Goal: Information Seeking & Learning: Check status

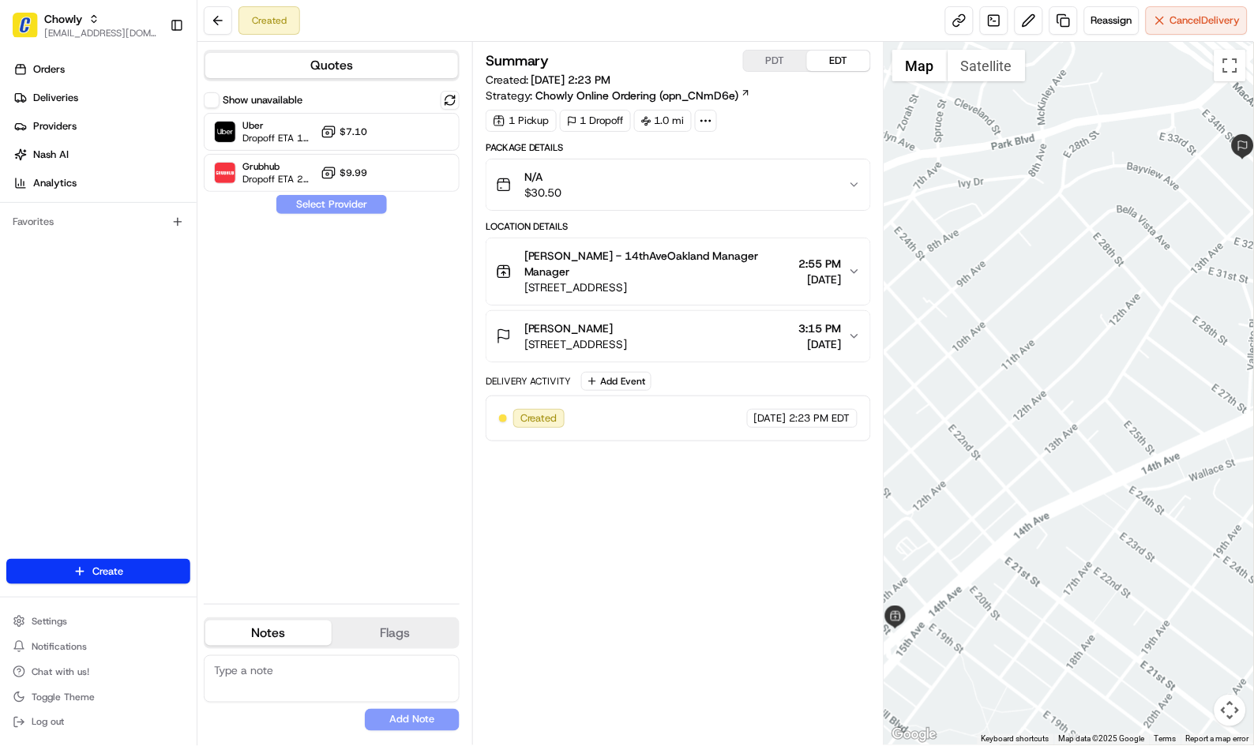
click at [851, 279] on button "Philomena - 14thAveOakland Manager Manager 1801 14th Ave, Oakland, CA 94606, US…" at bounding box center [678, 272] width 384 height 66
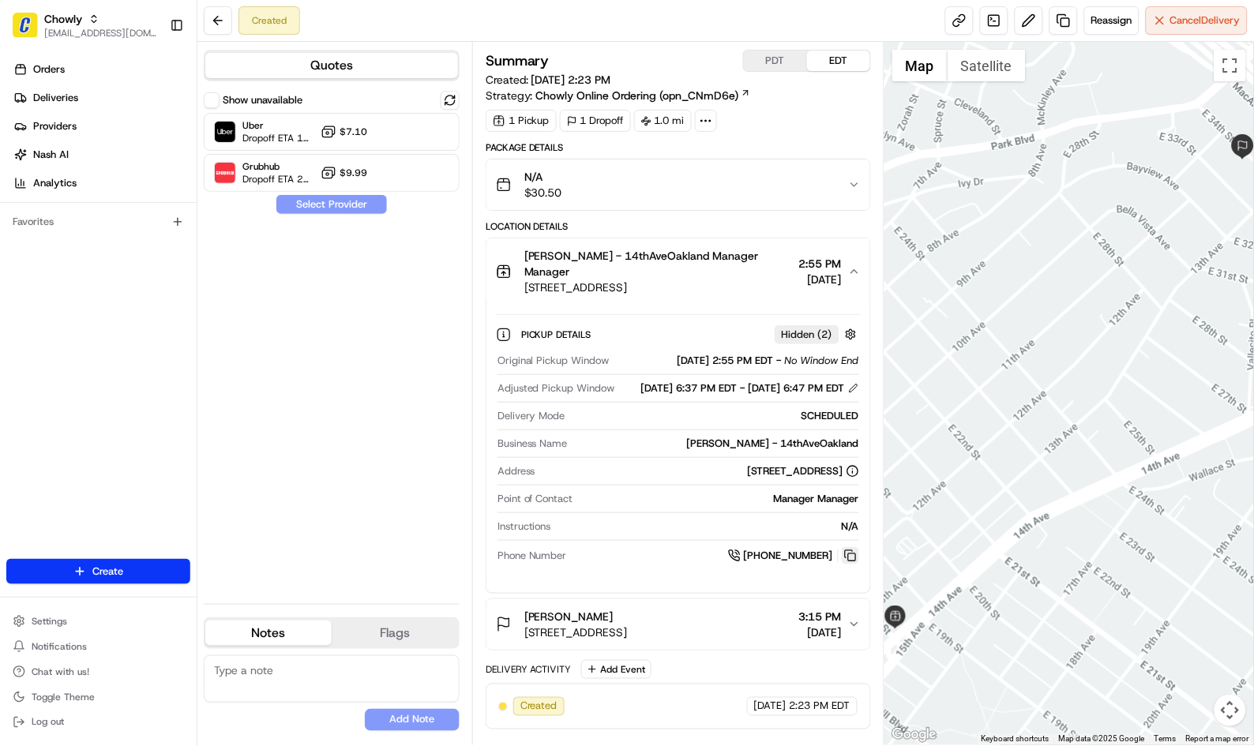
click at [850, 565] on button at bounding box center [850, 555] width 17 height 17
click at [851, 272] on icon "button" at bounding box center [854, 271] width 13 height 13
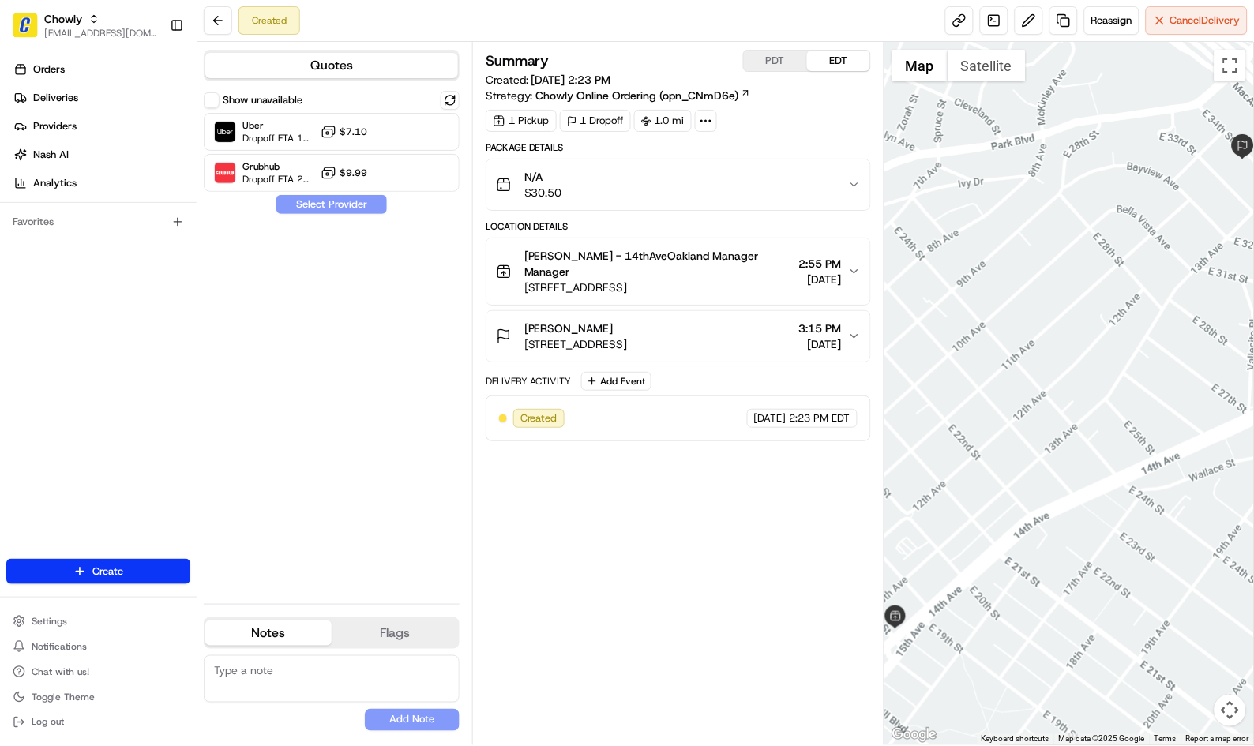
click at [688, 526] on div "Summary PDT EDT Created: [DATE] 2:23 PM Strategy: Chowly Online Ordering (opn_C…" at bounding box center [678, 394] width 385 height 688
click at [213, 12] on button at bounding box center [218, 20] width 28 height 28
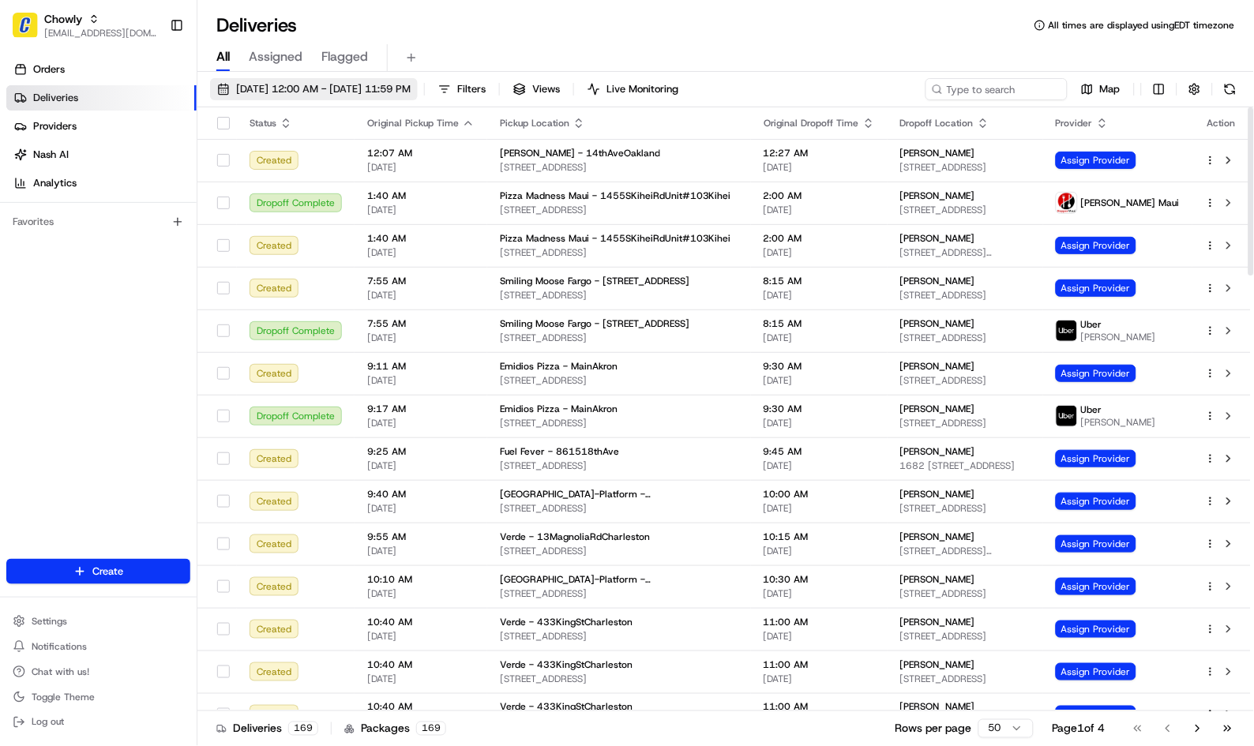
click at [312, 89] on span "08/21/2025 12:00 AM - 08/21/2025 11:59 PM" at bounding box center [323, 89] width 175 height 14
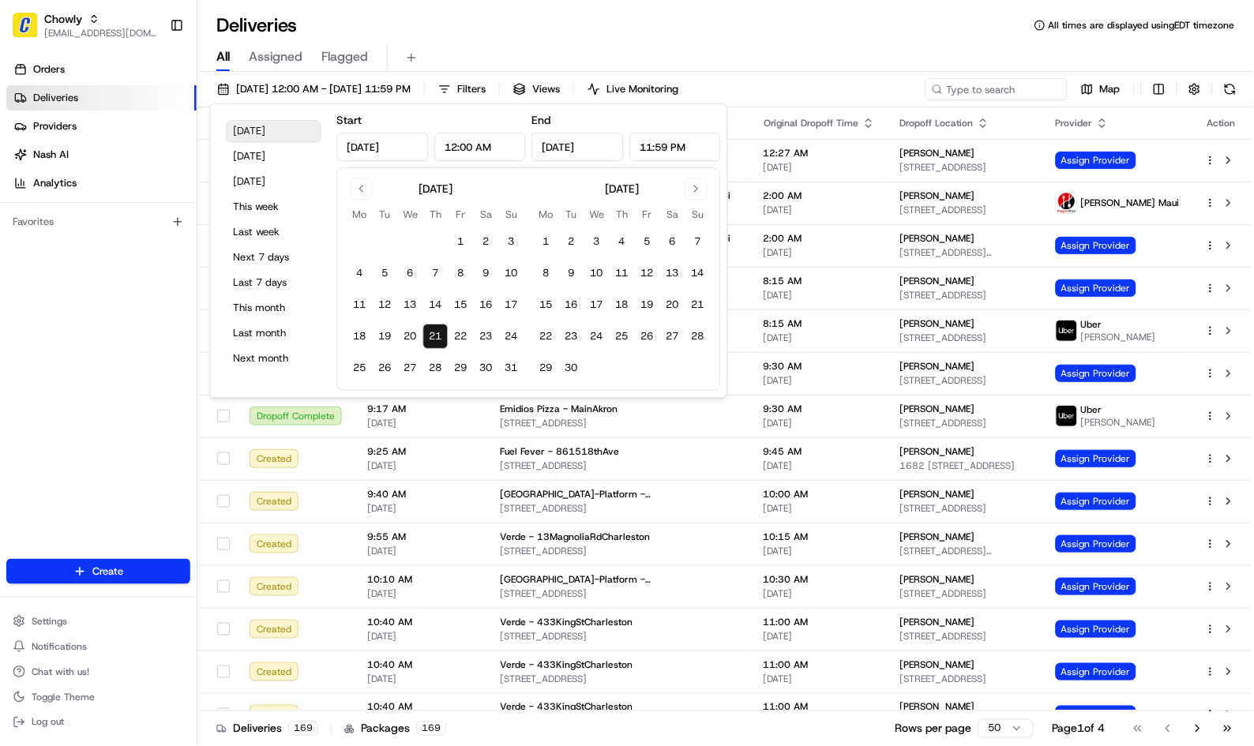
click at [267, 136] on button "Today" at bounding box center [274, 131] width 95 height 22
click at [963, 92] on input at bounding box center [973, 89] width 190 height 22
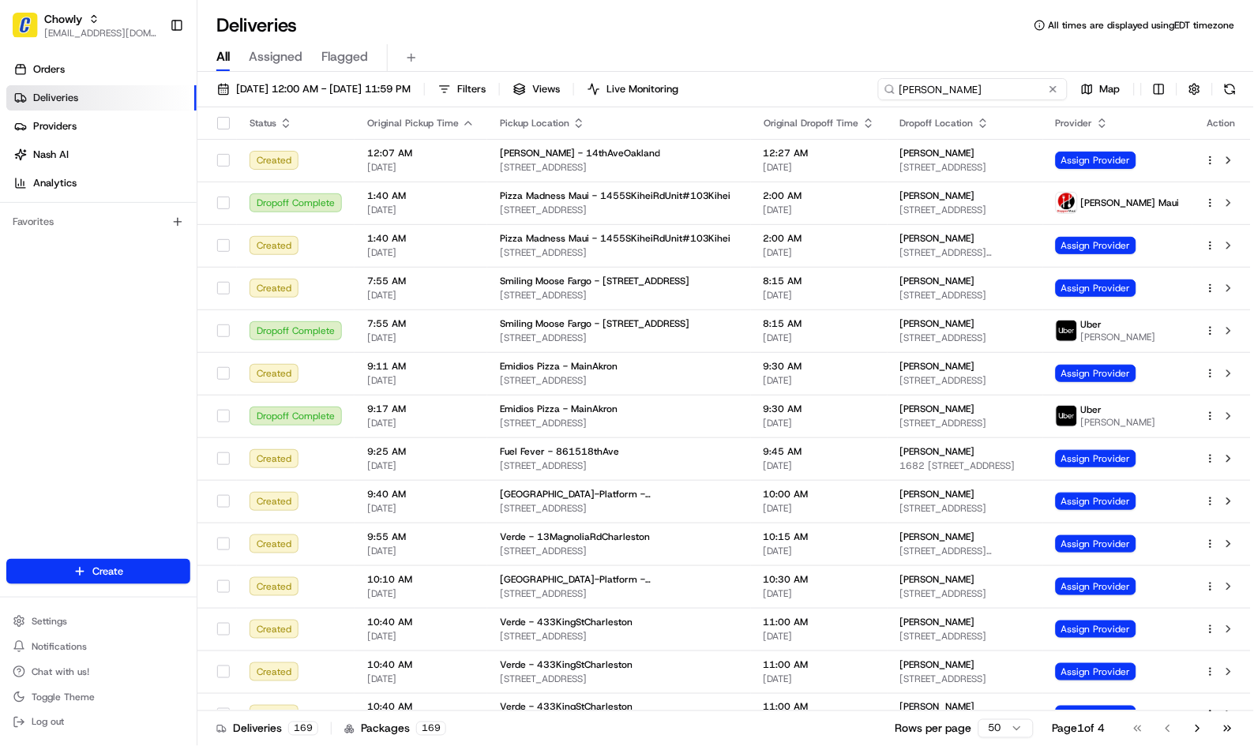
type input "Anna"
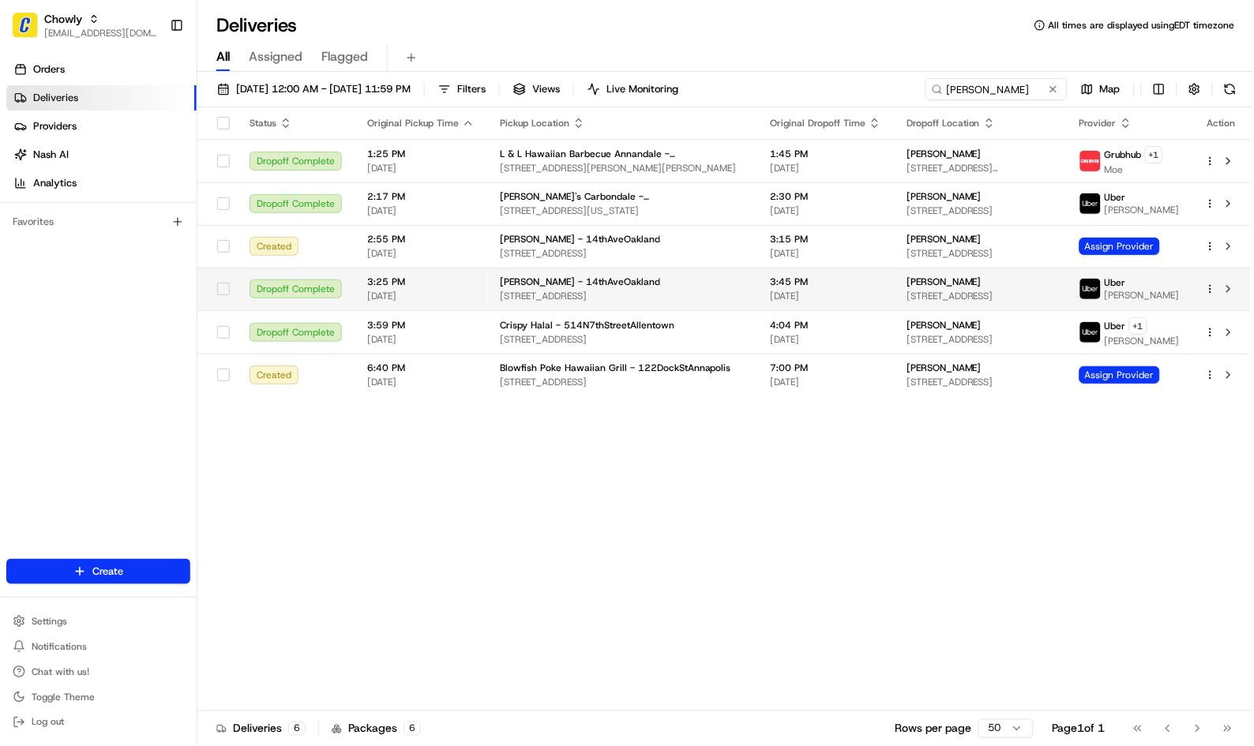
click at [935, 288] on div "[PERSON_NAME]" at bounding box center [981, 282] width 148 height 13
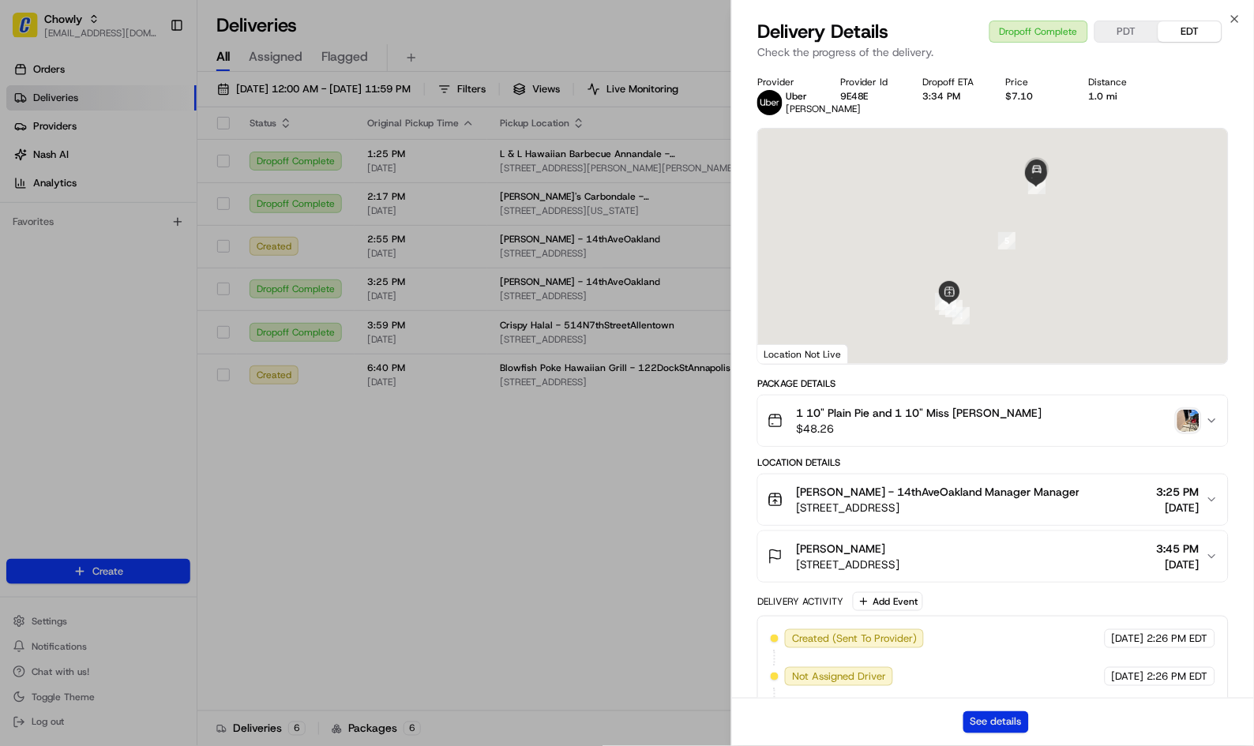
click at [1005, 719] on button "See details" at bounding box center [996, 723] width 66 height 22
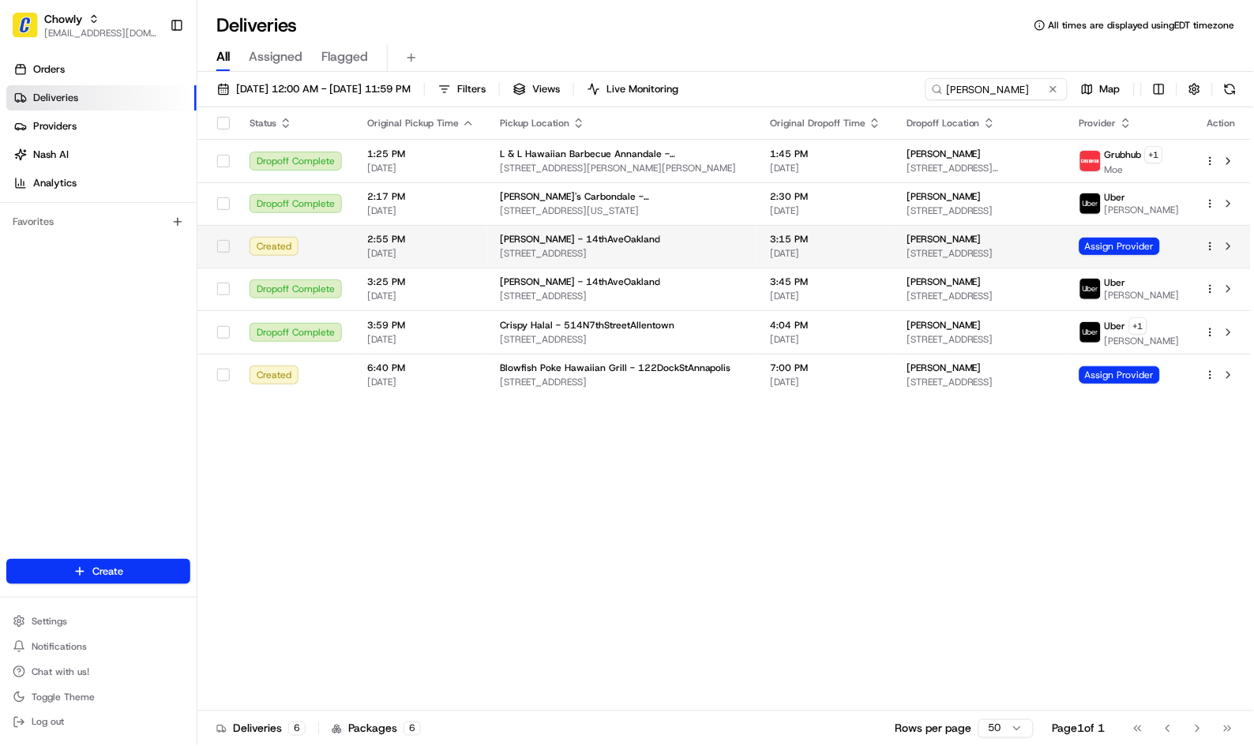
click at [616, 260] on span "[STREET_ADDRESS]" at bounding box center [622, 253] width 245 height 13
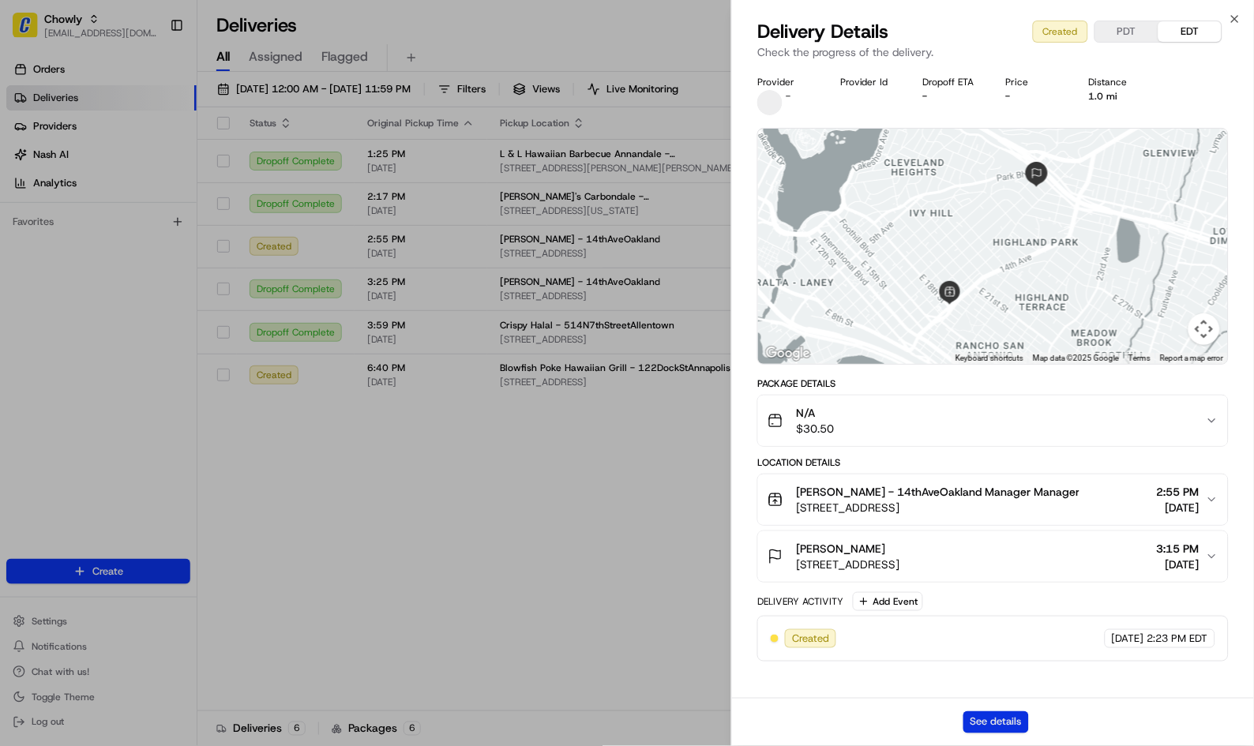
click at [986, 723] on button "See details" at bounding box center [996, 723] width 66 height 22
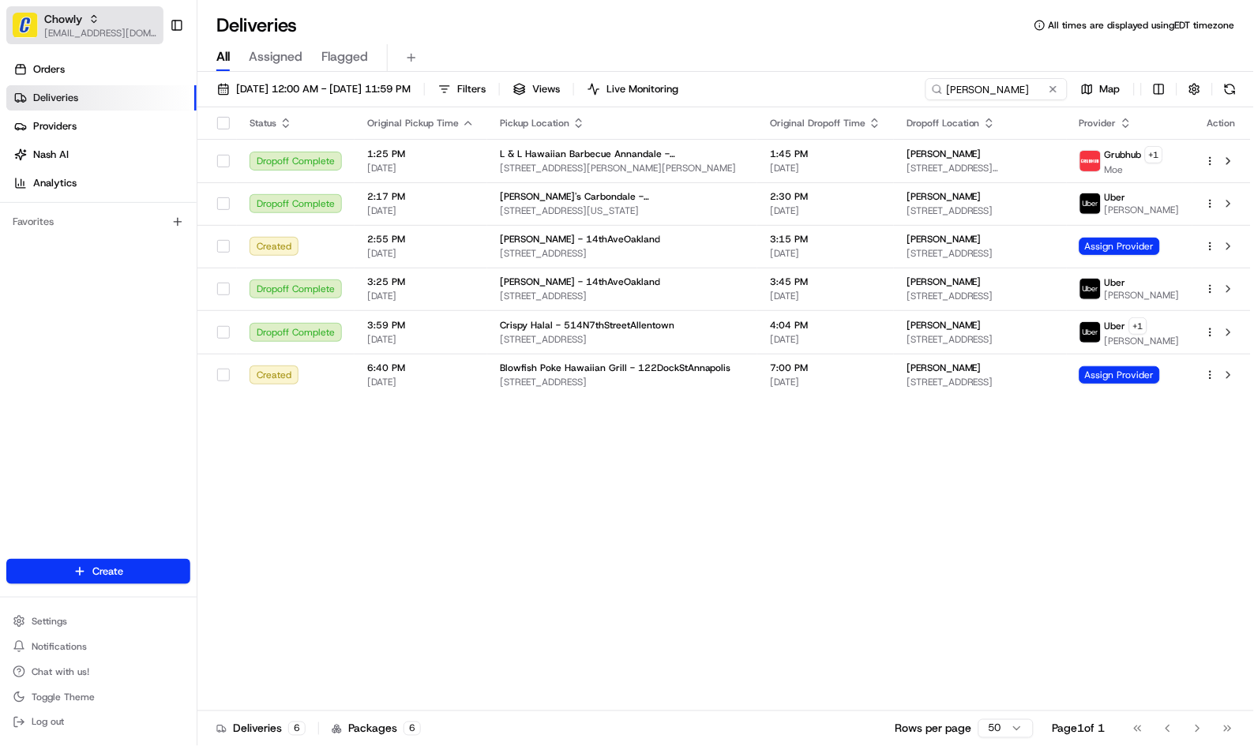
click at [76, 27] on span "[EMAIL_ADDRESS][DOMAIN_NAME]" at bounding box center [100, 33] width 113 height 13
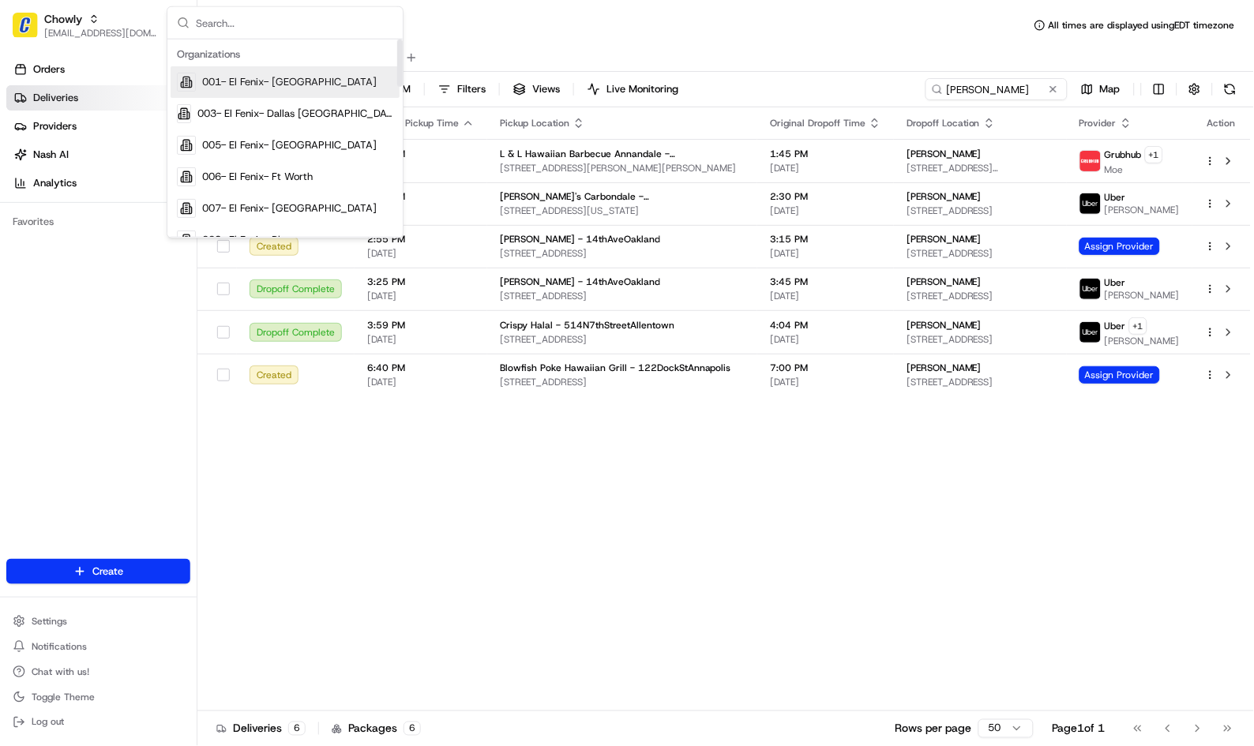
click at [210, 26] on input "text" at bounding box center [294, 23] width 197 height 32
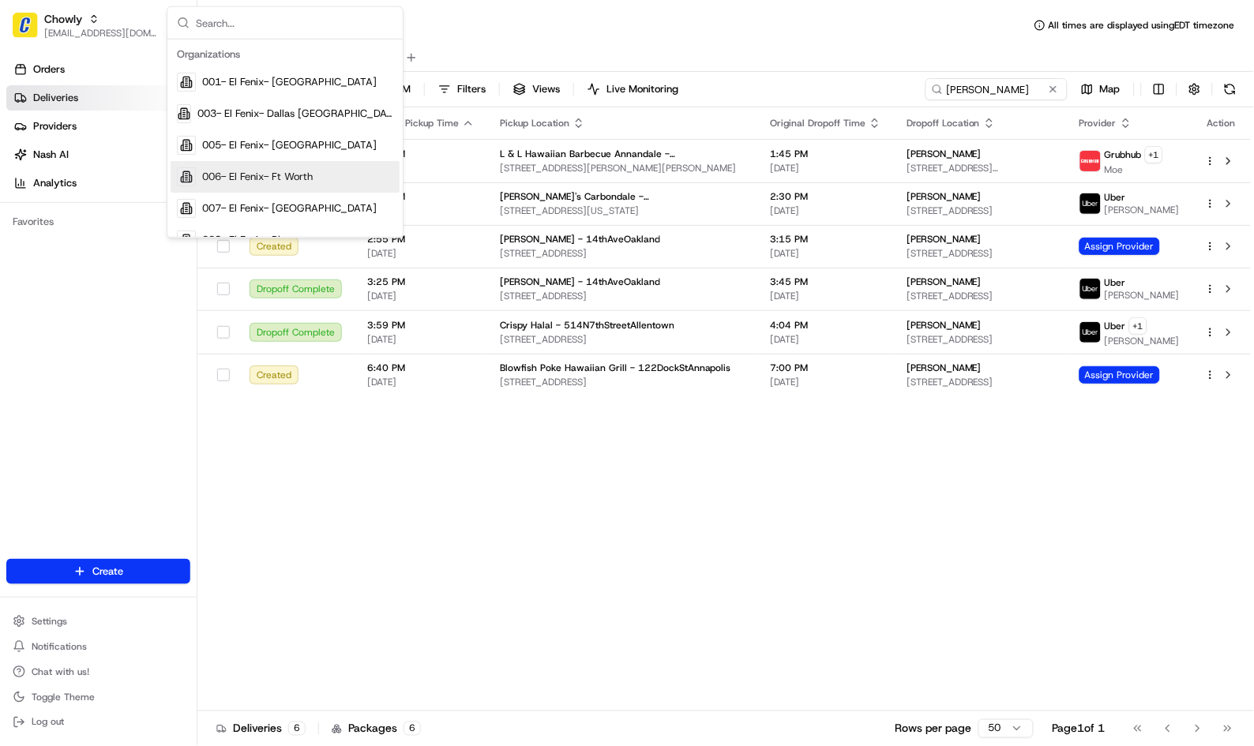
click at [332, 504] on div "Status Original Pickup Time Pickup Location Original Dropoff Time Dropoff Locat…" at bounding box center [724, 409] width 1054 height 604
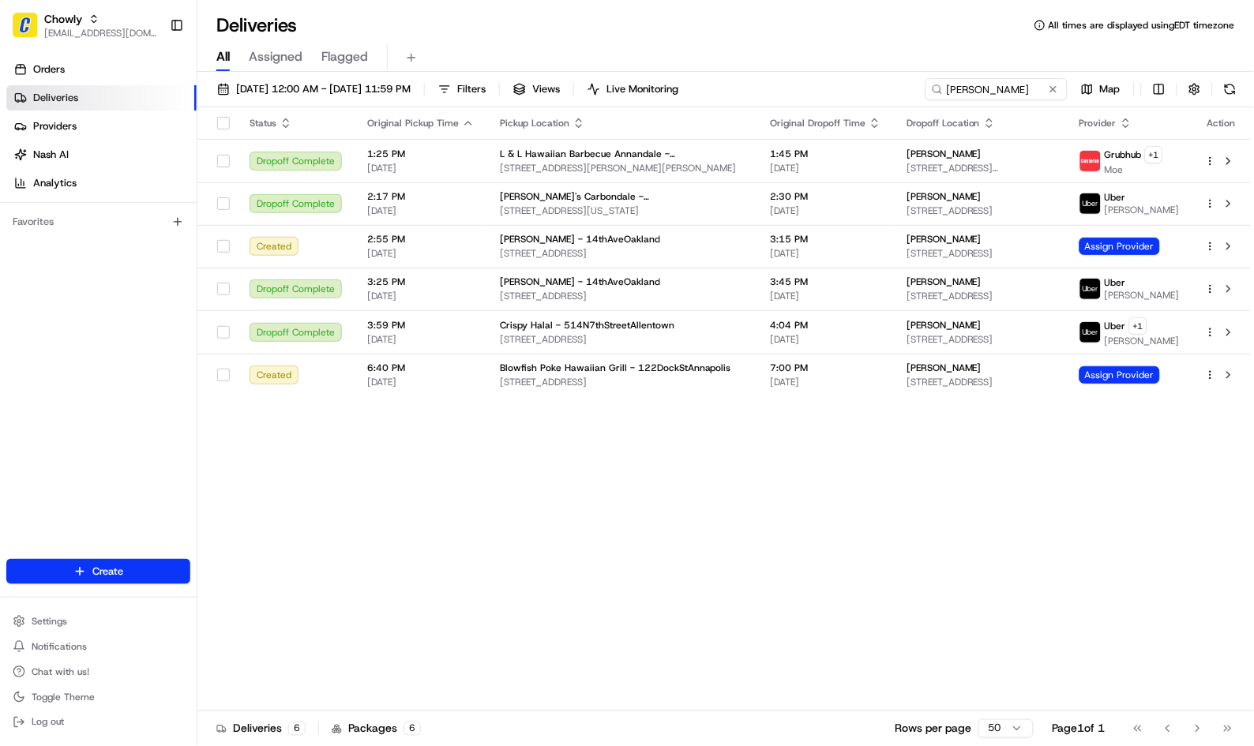
click at [554, 522] on div "Status Original Pickup Time Pickup Location Original Dropoff Time Dropoff Locat…" at bounding box center [724, 409] width 1054 height 604
click at [379, 511] on div "Status Original Pickup Time Pickup Location Original Dropoff Time Dropoff Locat…" at bounding box center [724, 409] width 1054 height 604
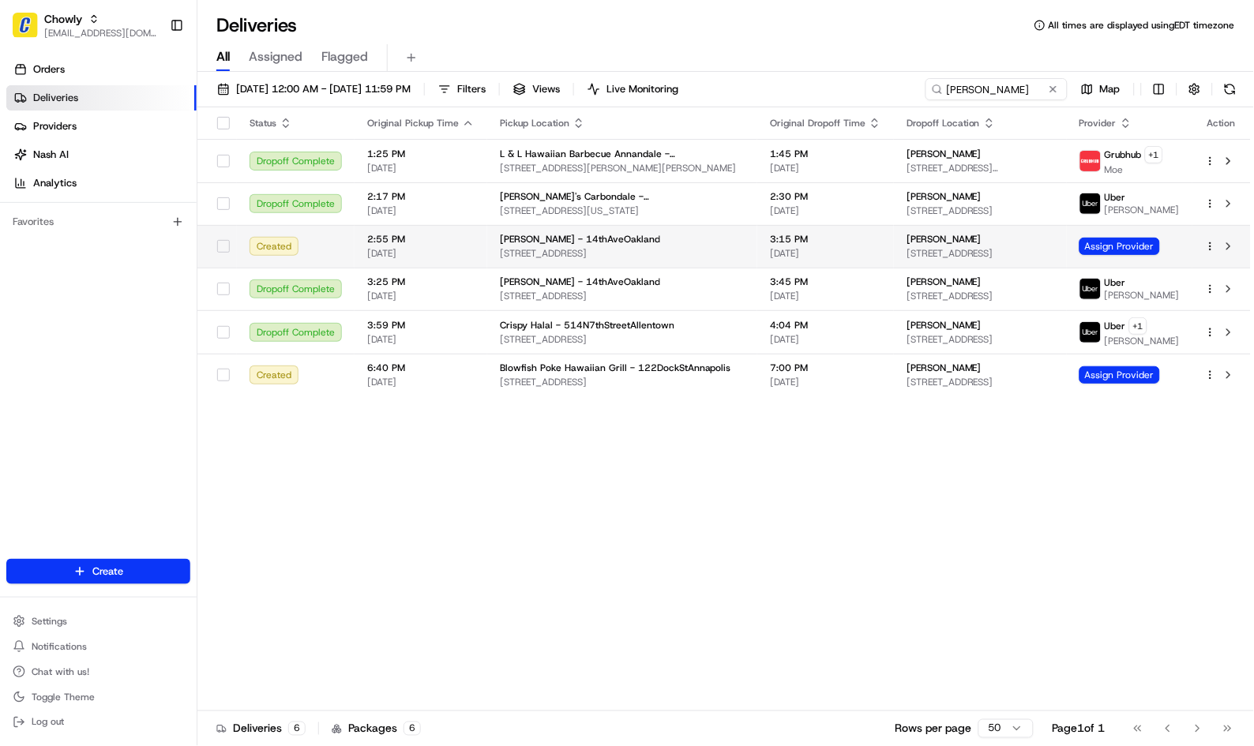
click at [435, 246] on span "2:55 PM" at bounding box center [420, 239] width 107 height 13
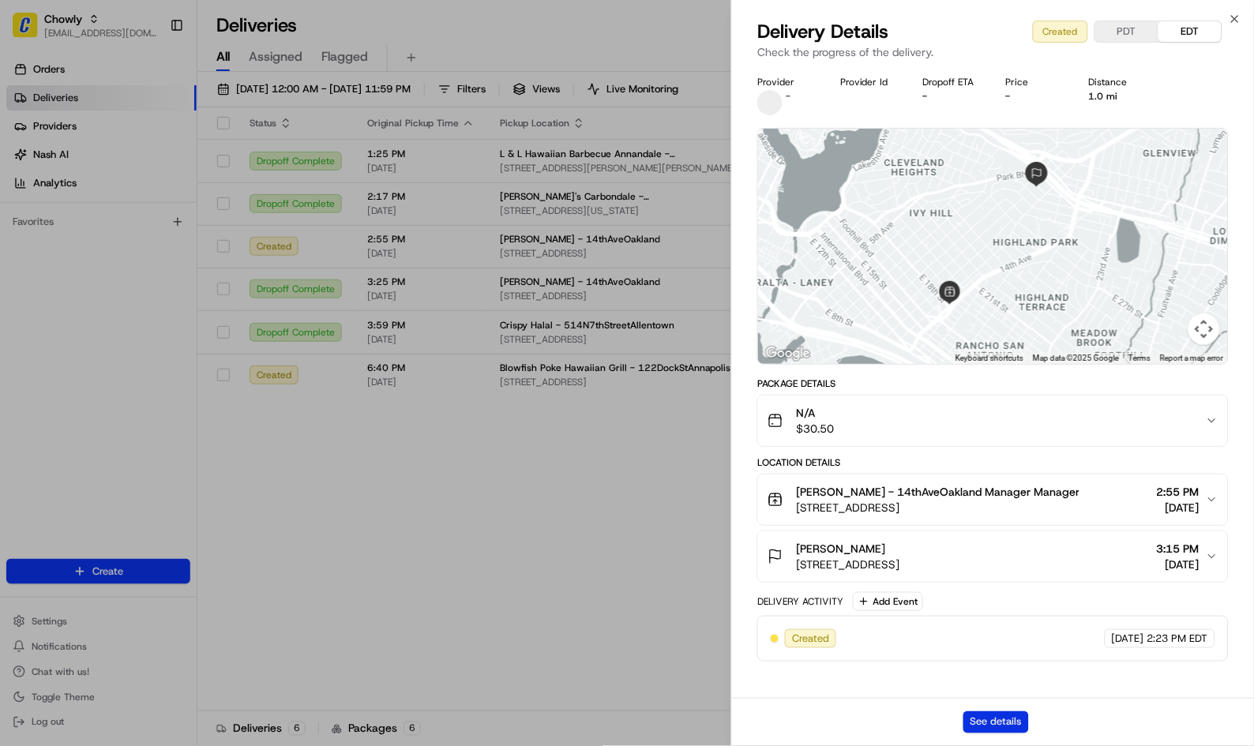
click at [984, 719] on button "See details" at bounding box center [996, 723] width 66 height 22
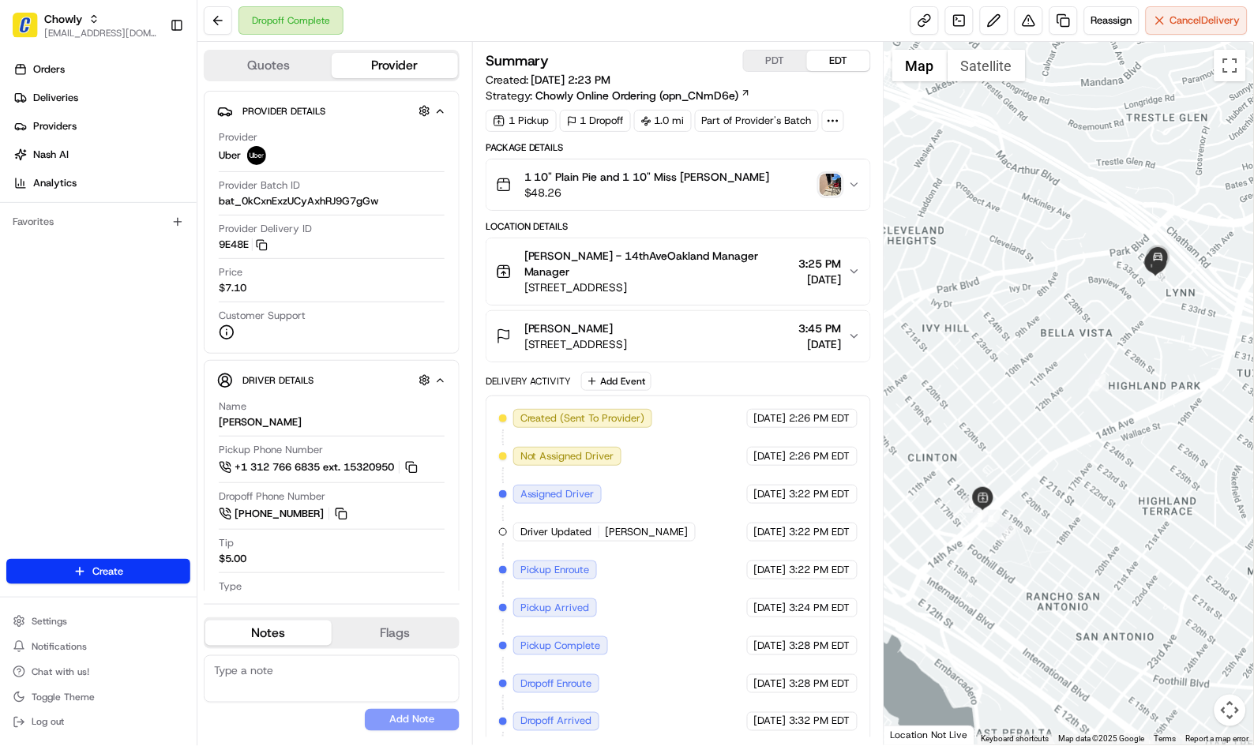
click at [761, 184] on div "1 10" Plain Pie and 1 10" Miss Piggy $48.26" at bounding box center [672, 185] width 352 height 32
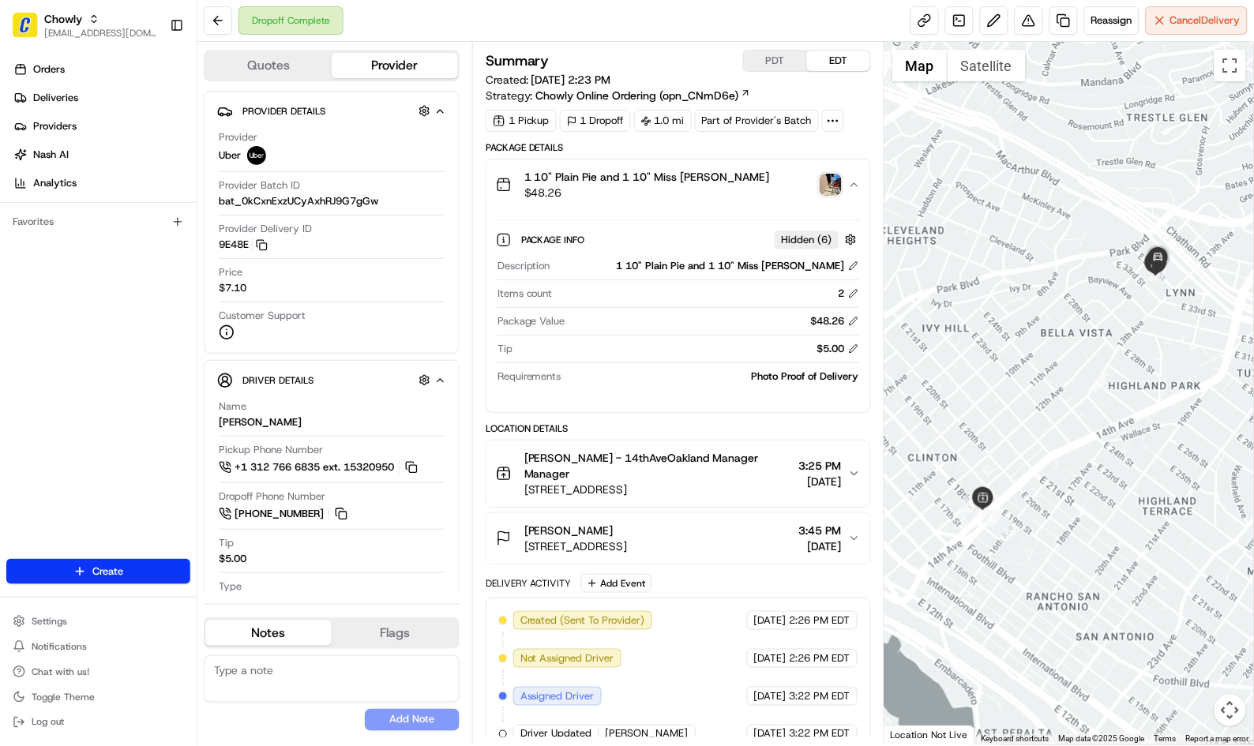
click at [855, 190] on icon "button" at bounding box center [854, 184] width 13 height 13
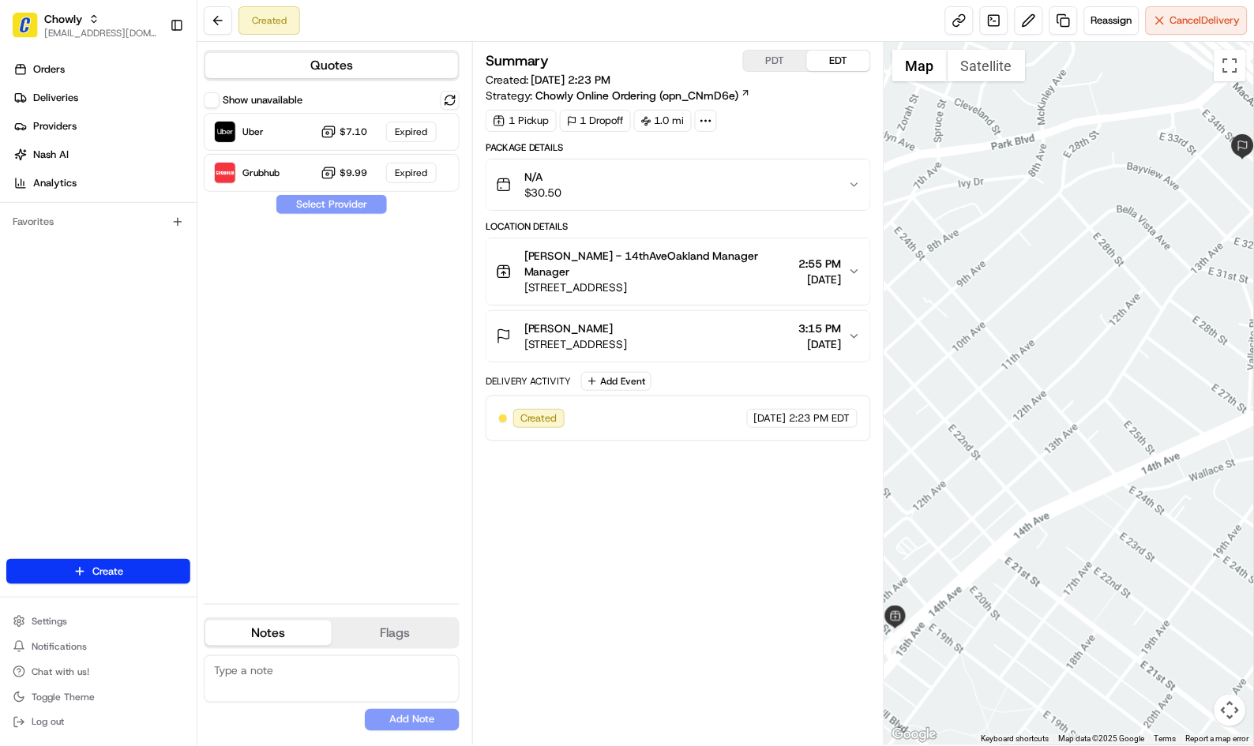
drag, startPoint x: 302, startPoint y: 668, endPoint x: 353, endPoint y: 708, distance: 64.6
click at [302, 668] on textarea at bounding box center [332, 678] width 256 height 47
paste textarea "Caller Details: Merchant Reason for call: No assigned provider. Resolution: - c…"
type textarea "Caller Details: Merchant Reason for call: No assigned provider. Resolution: - c…"
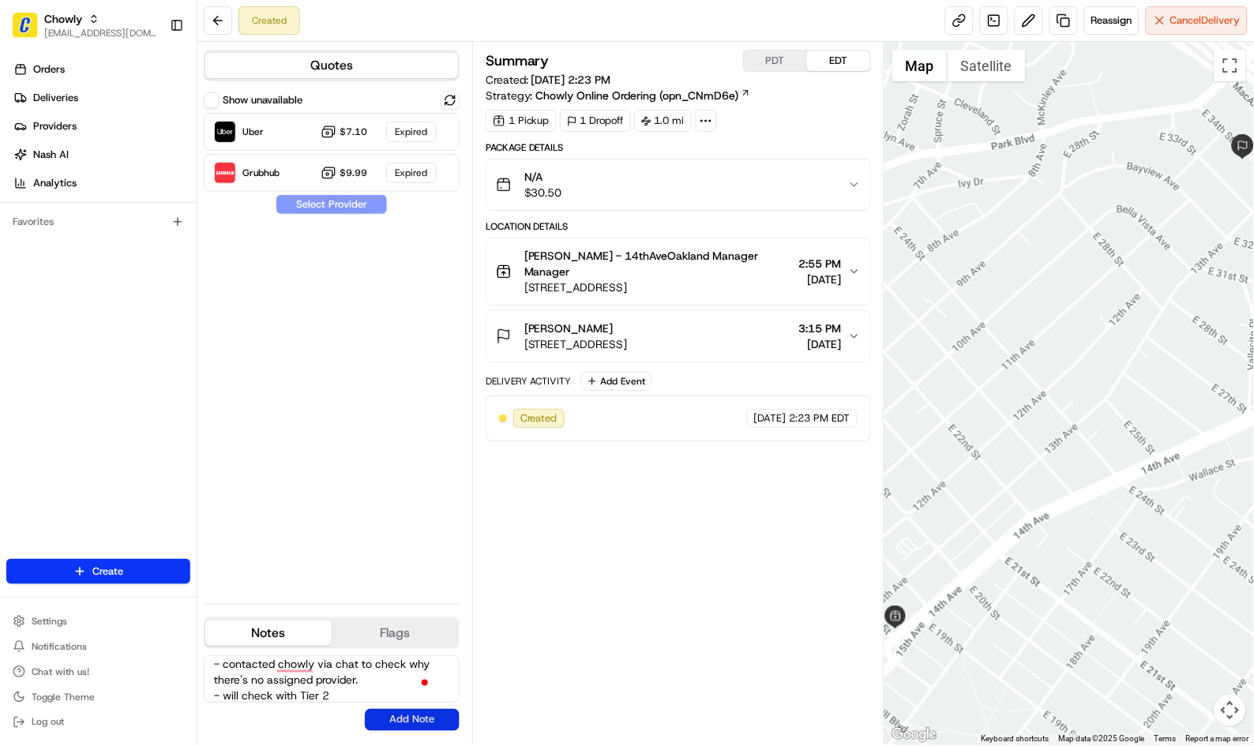
click at [409, 716] on button "Add Note" at bounding box center [412, 720] width 95 height 22
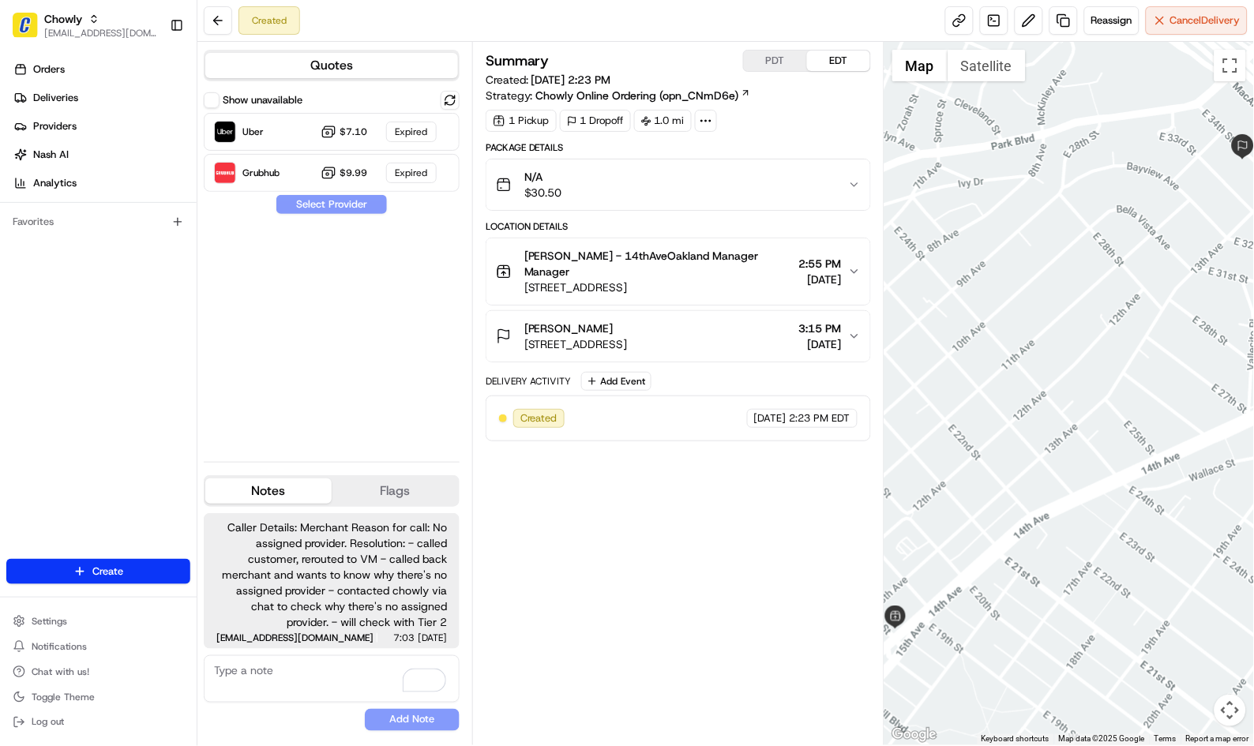
drag, startPoint x: 597, startPoint y: 517, endPoint x: 604, endPoint y: 453, distance: 64.4
click at [597, 517] on div "Summary PDT EDT Created: [DATE] 2:23 PM Strategy: Chowly Online Ordering (opn_C…" at bounding box center [678, 394] width 385 height 688
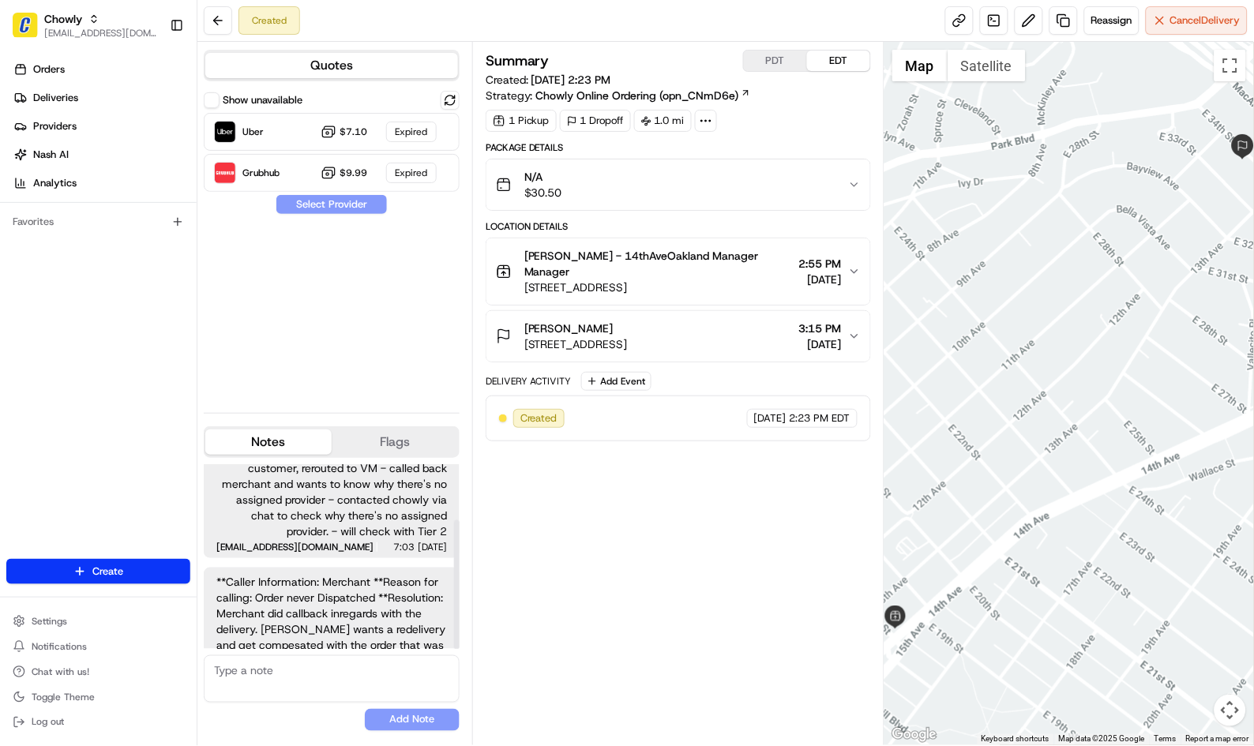
scroll to position [80, 0]
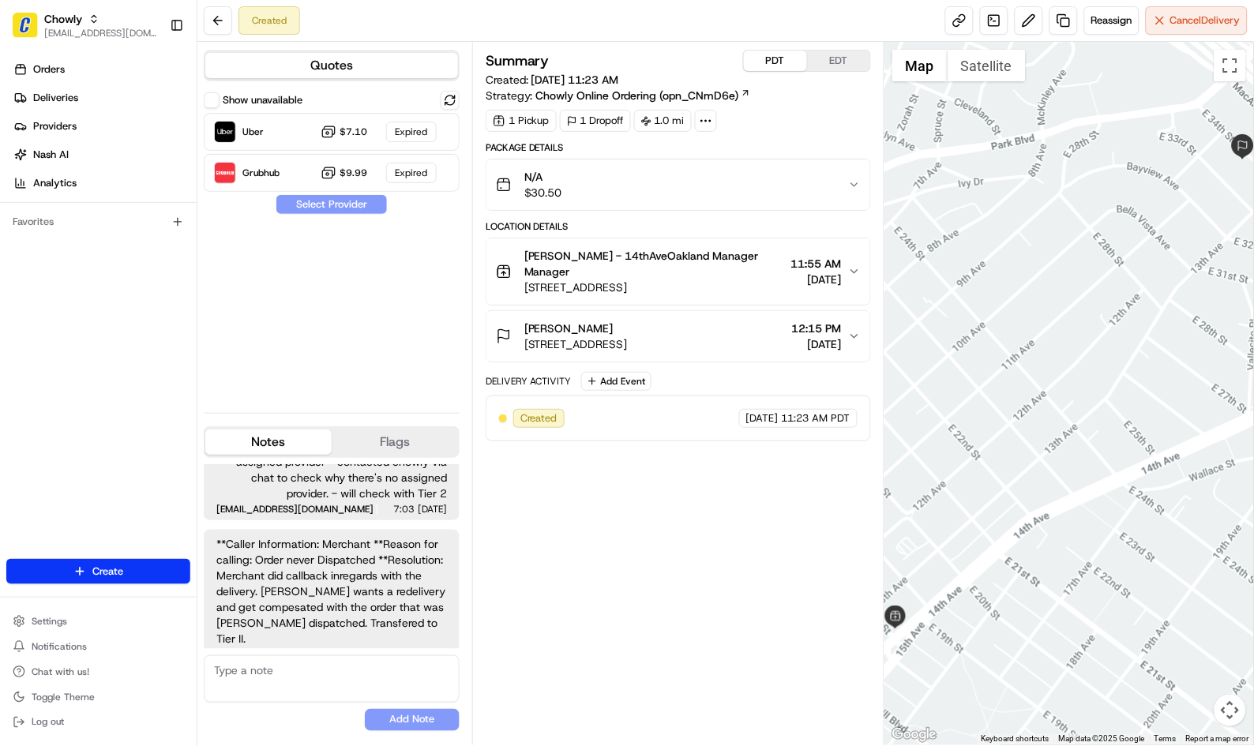
click at [767, 65] on button "PDT" at bounding box center [775, 61] width 63 height 21
click at [827, 62] on button "EDT" at bounding box center [838, 61] width 63 height 21
click at [851, 182] on icon "button" at bounding box center [854, 184] width 13 height 13
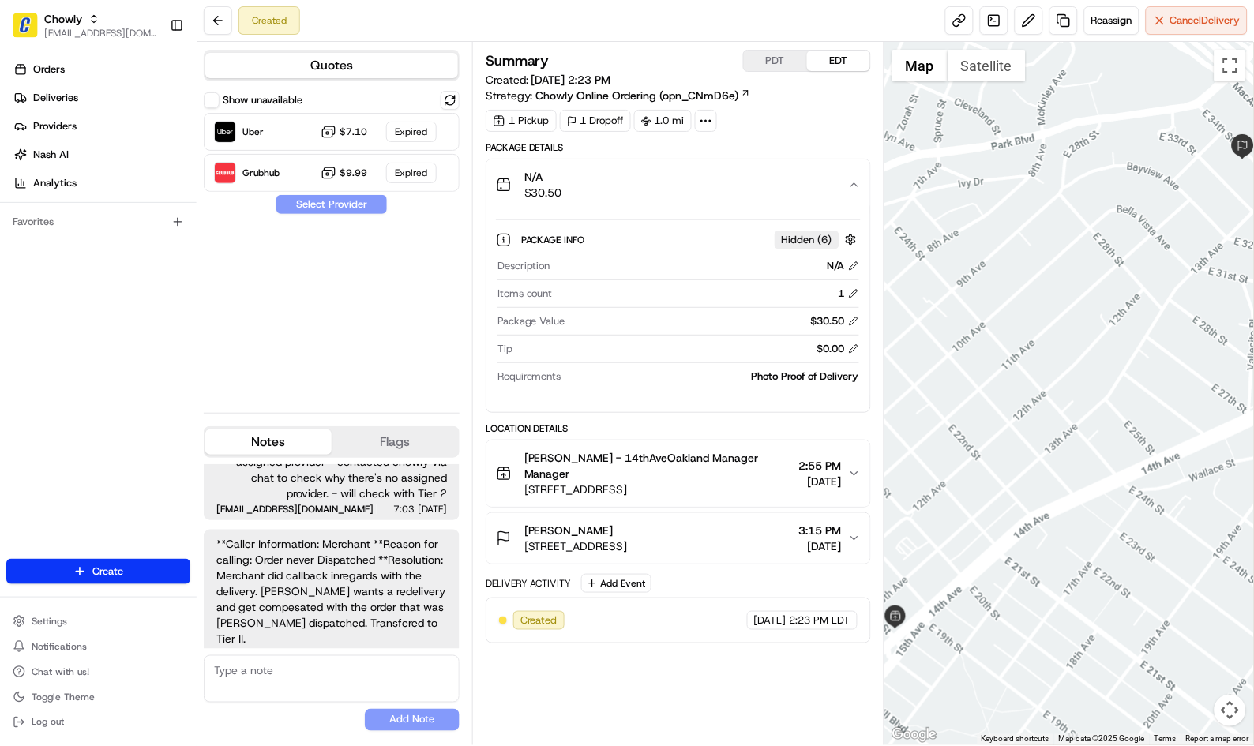
click at [851, 182] on icon "button" at bounding box center [854, 184] width 13 height 13
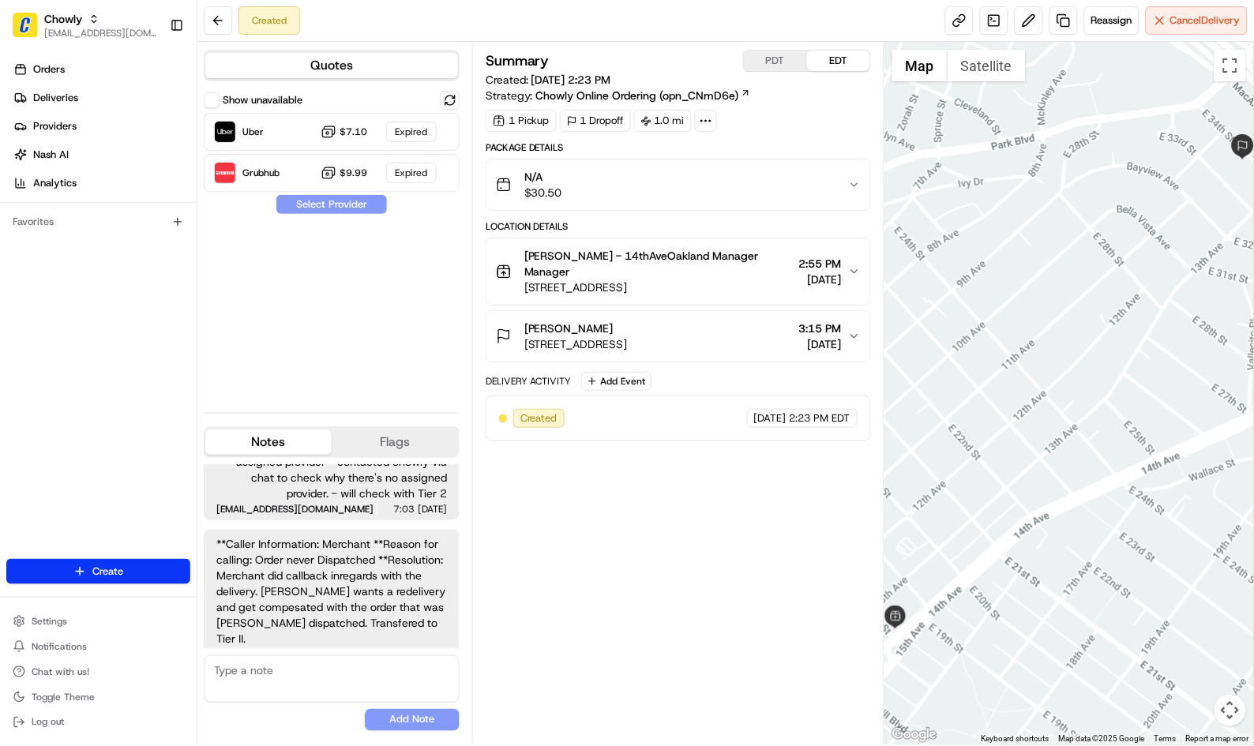
click at [856, 190] on icon "button" at bounding box center [854, 184] width 13 height 13
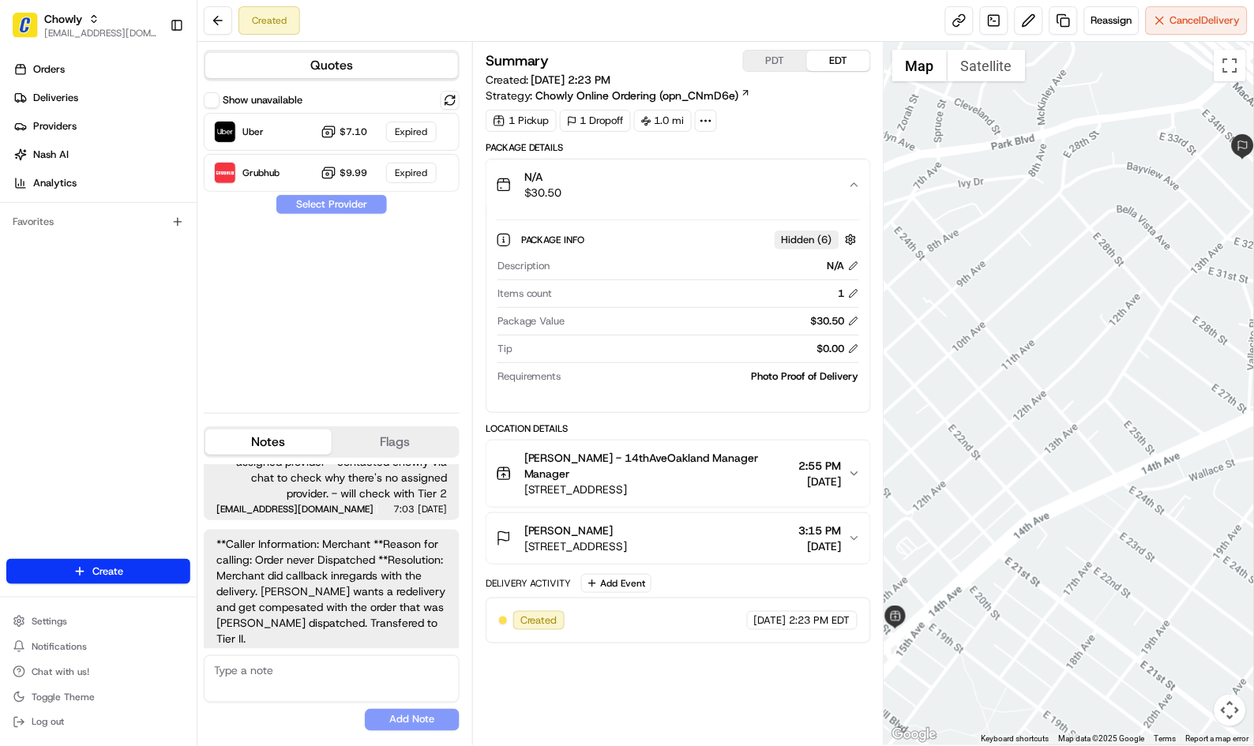
click at [856, 190] on icon "button" at bounding box center [854, 184] width 13 height 13
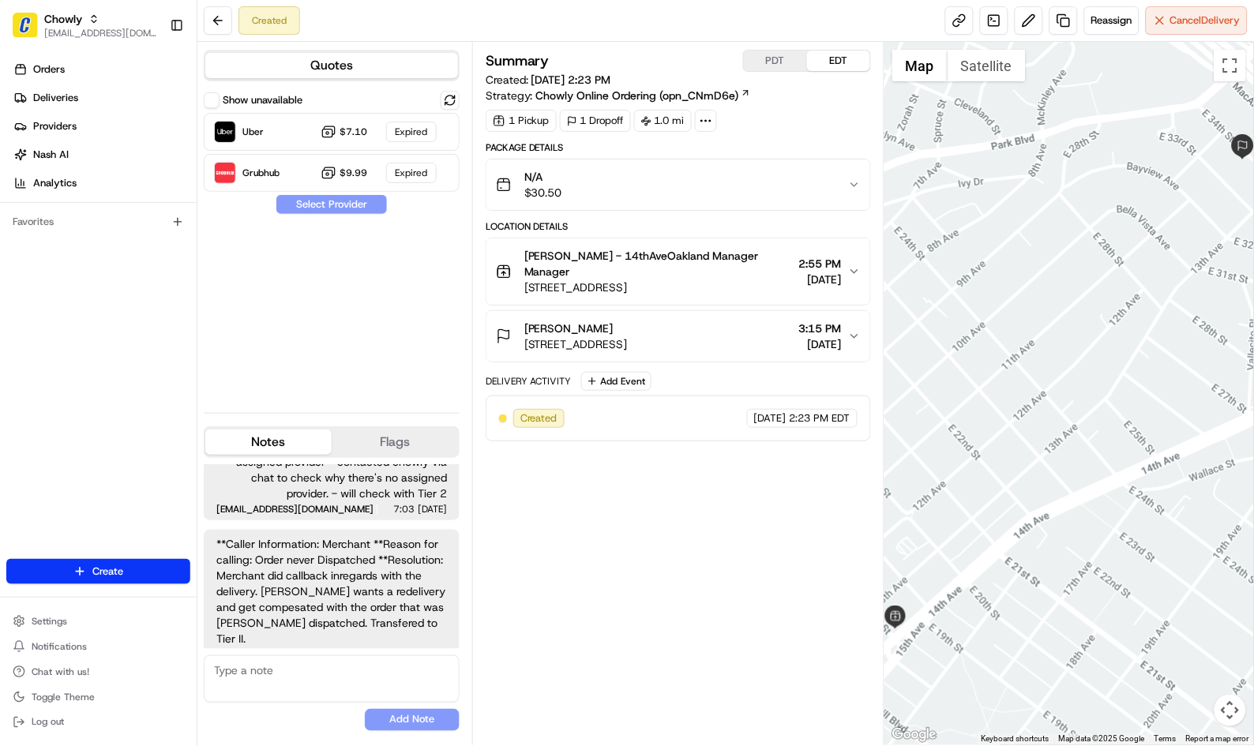
click at [720, 619] on div "Summary PDT EDT Created: [DATE] 2:23 PM Strategy: Chowly Online Ordering (opn_C…" at bounding box center [678, 394] width 385 height 688
click at [524, 530] on div "Summary PDT EDT Created: [DATE] 2:23 PM Strategy: Chowly Online Ordering (opn_C…" at bounding box center [678, 394] width 385 height 688
